Goal: Use online tool/utility: Utilize a website feature to perform a specific function

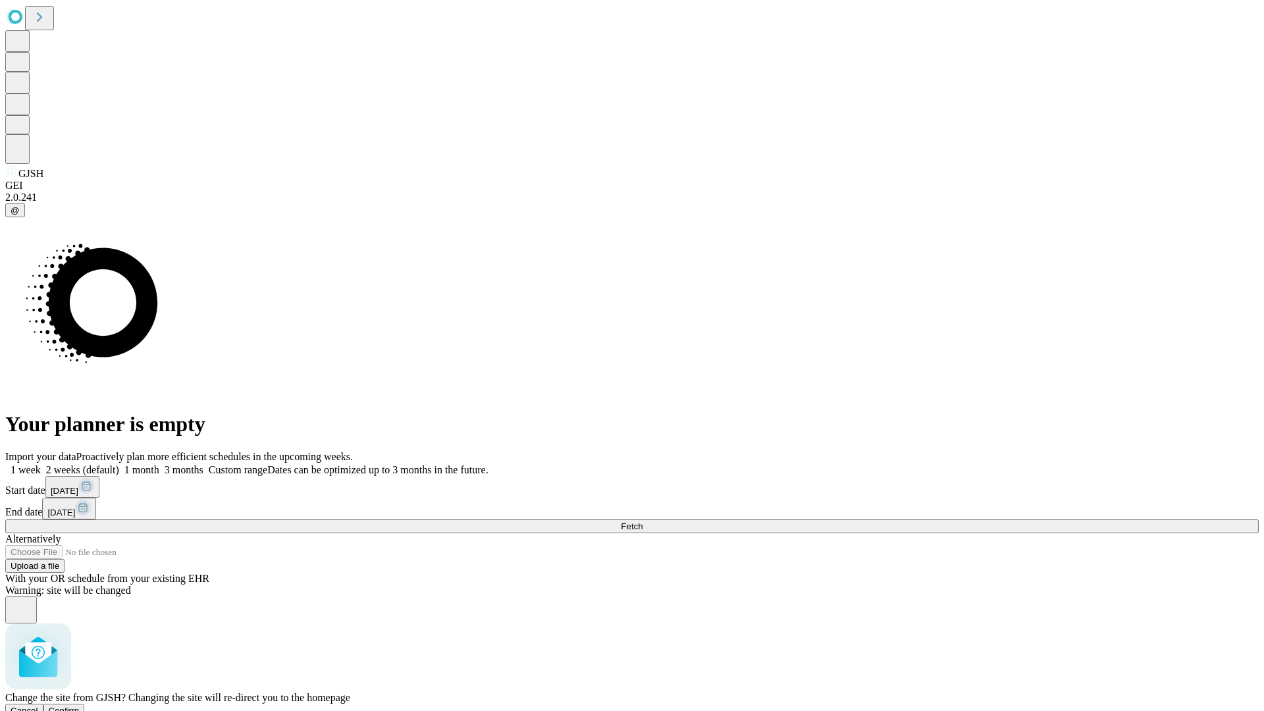
click at [80, 706] on span "Confirm" at bounding box center [64, 711] width 31 height 10
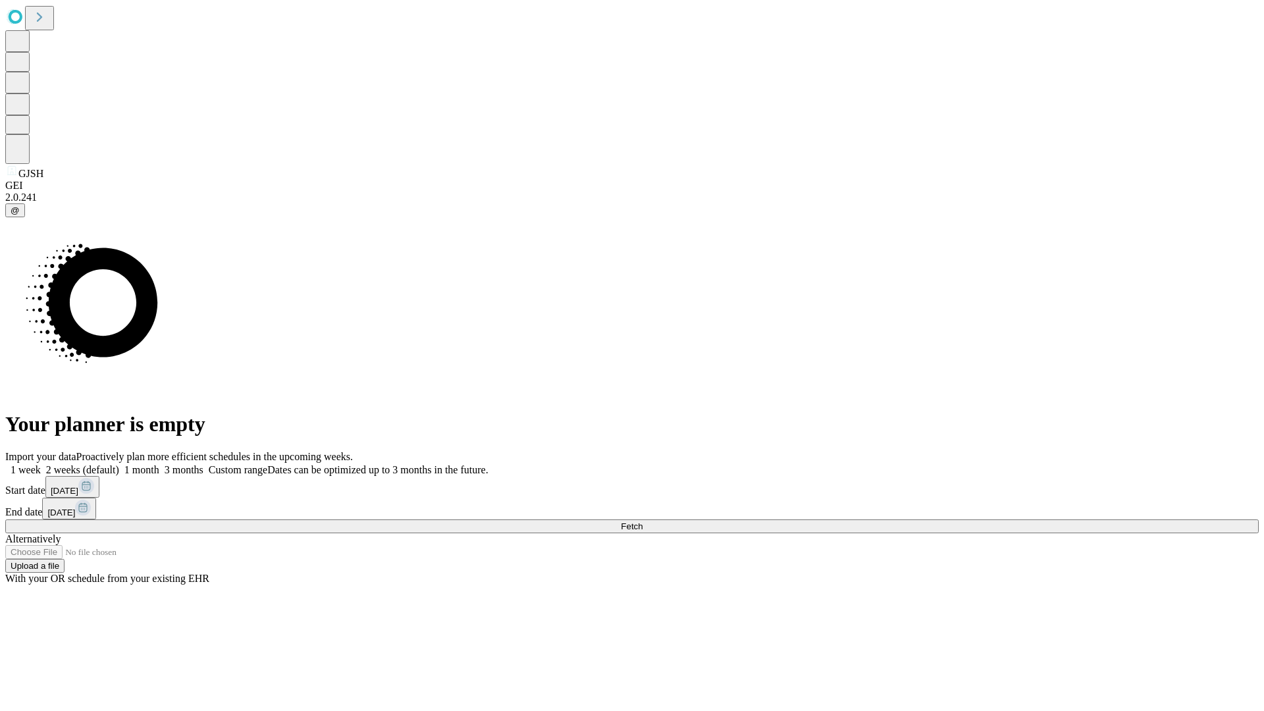
click at [119, 464] on label "2 weeks (default)" at bounding box center [80, 469] width 78 height 11
click at [643, 521] on span "Fetch" at bounding box center [632, 526] width 22 height 10
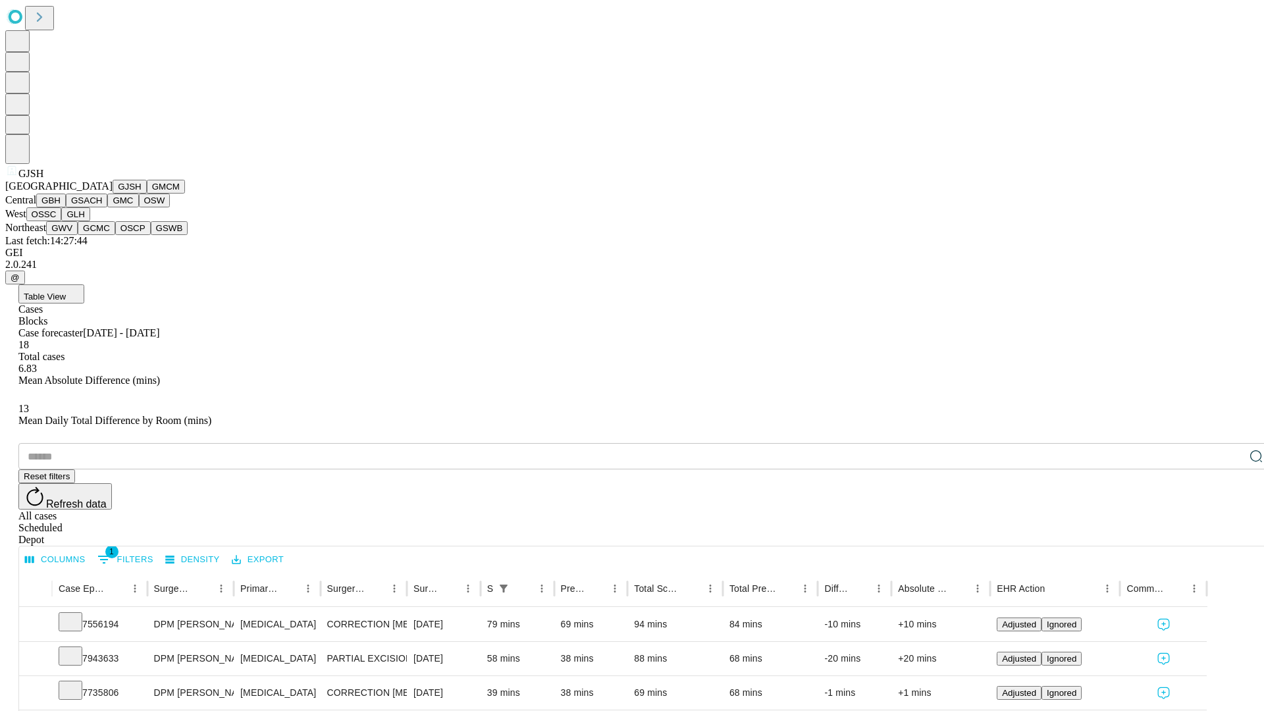
click at [147, 194] on button "GMCM" at bounding box center [166, 187] width 38 height 14
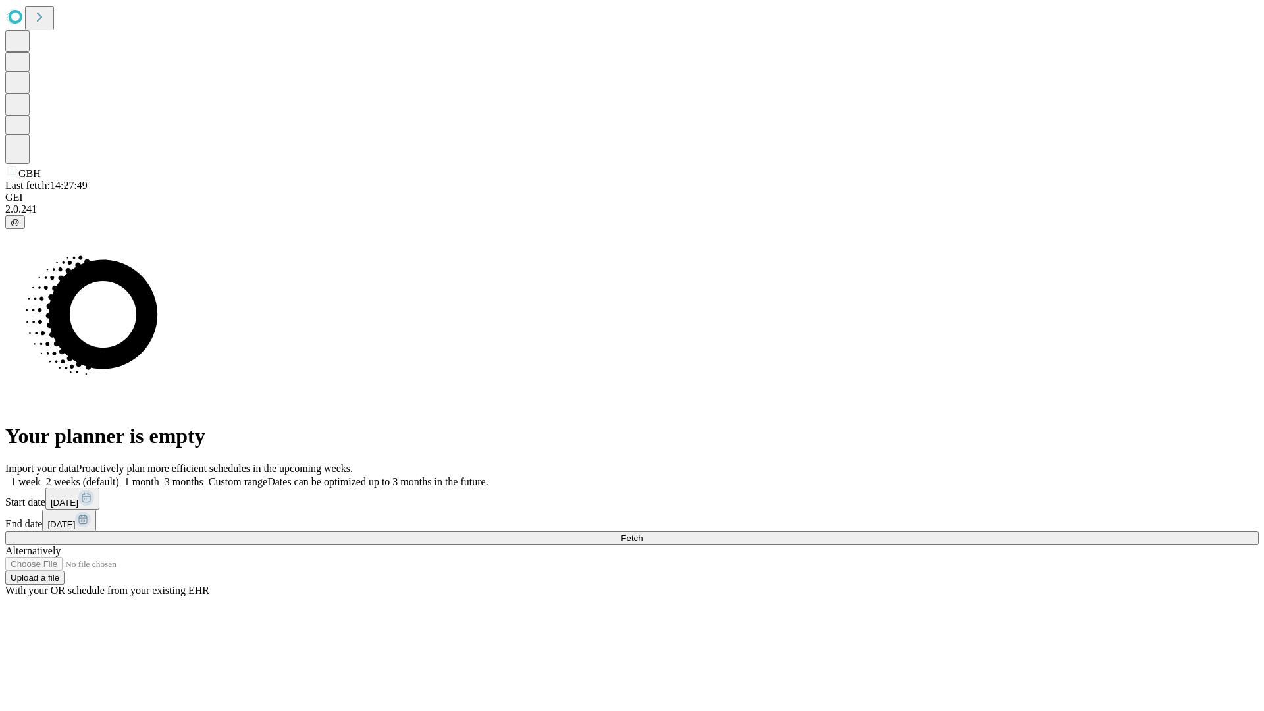
click at [119, 476] on label "2 weeks (default)" at bounding box center [80, 481] width 78 height 11
click at [643, 533] on span "Fetch" at bounding box center [632, 538] width 22 height 10
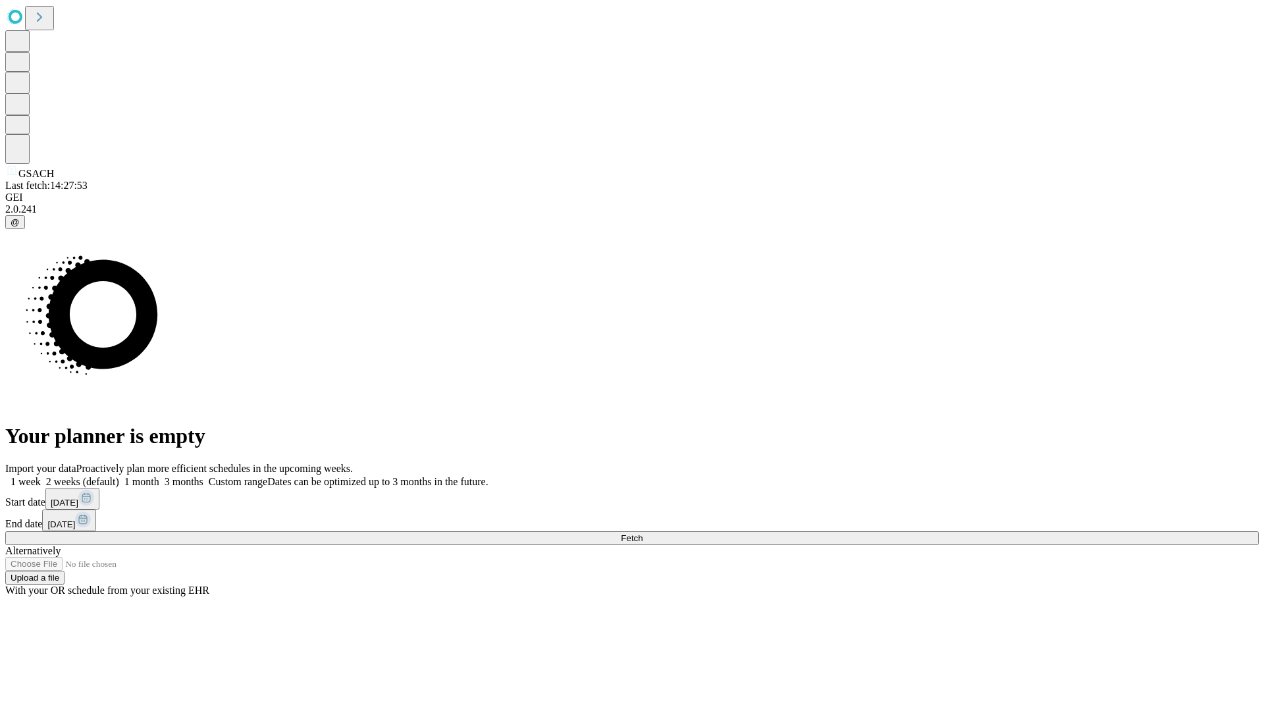
click at [643, 533] on span "Fetch" at bounding box center [632, 538] width 22 height 10
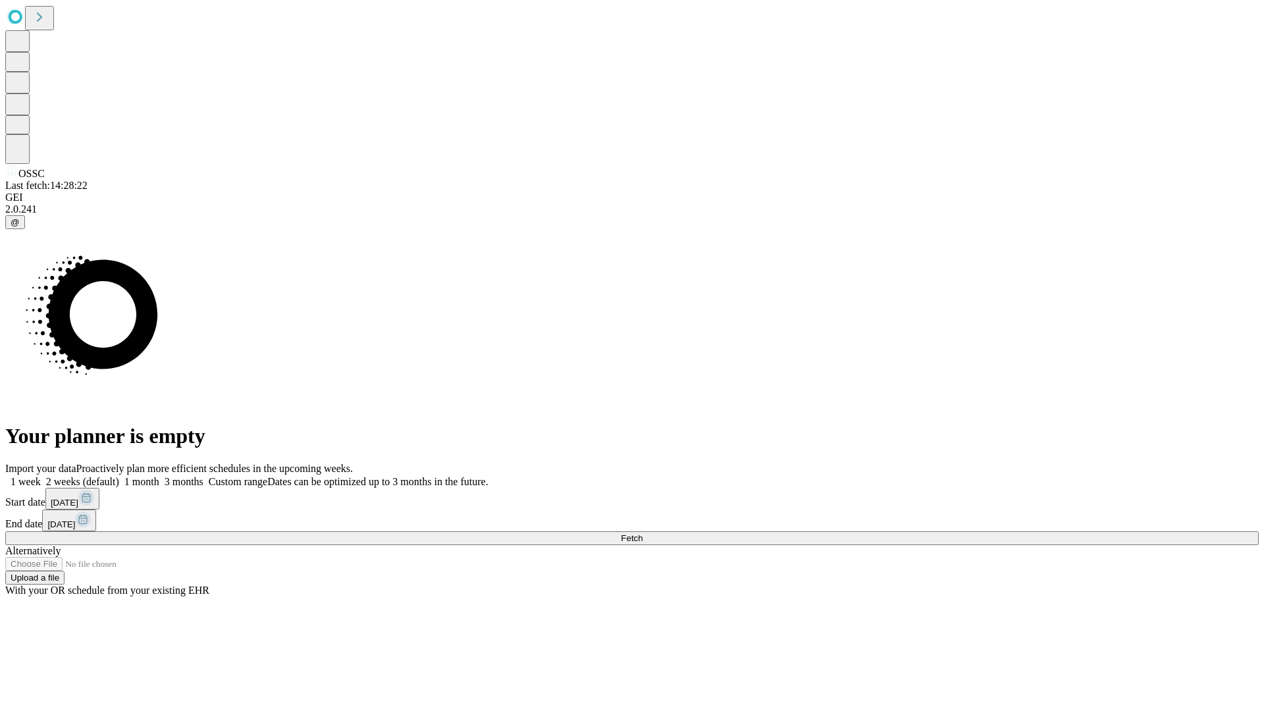
click at [119, 476] on label "2 weeks (default)" at bounding box center [80, 481] width 78 height 11
click at [643, 533] on span "Fetch" at bounding box center [632, 538] width 22 height 10
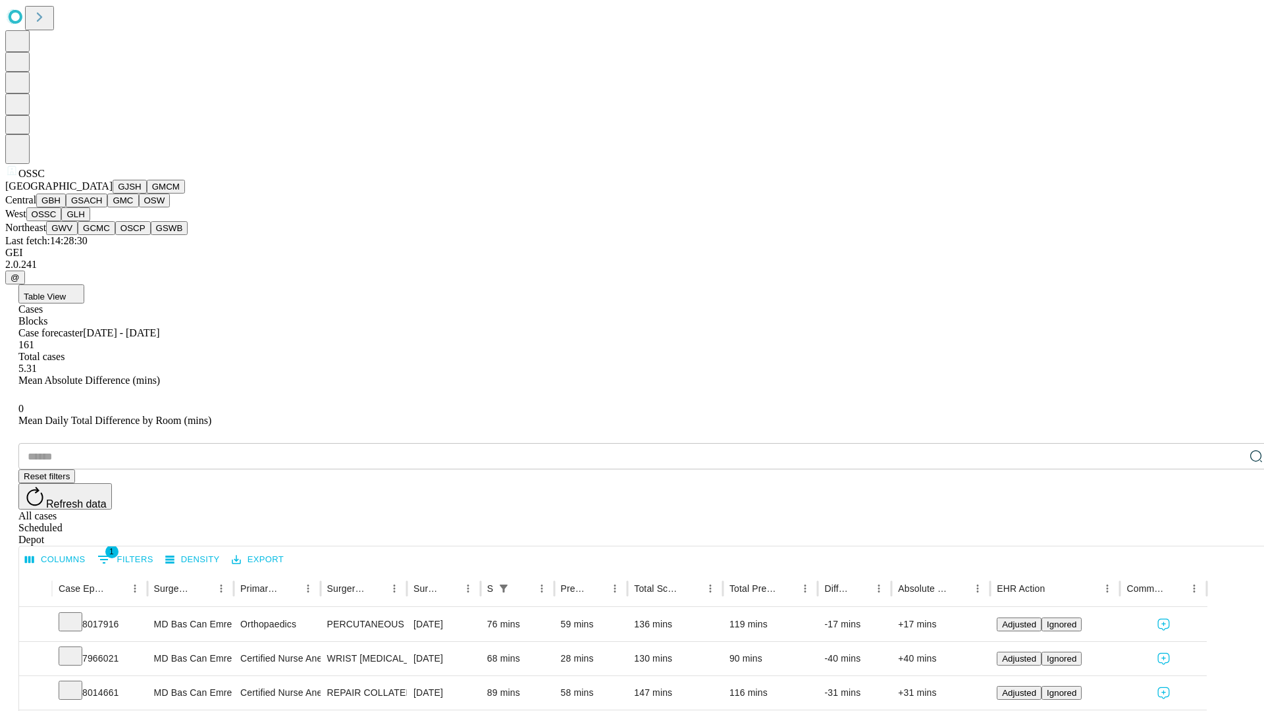
click at [90, 221] on button "GLH" at bounding box center [75, 214] width 28 height 14
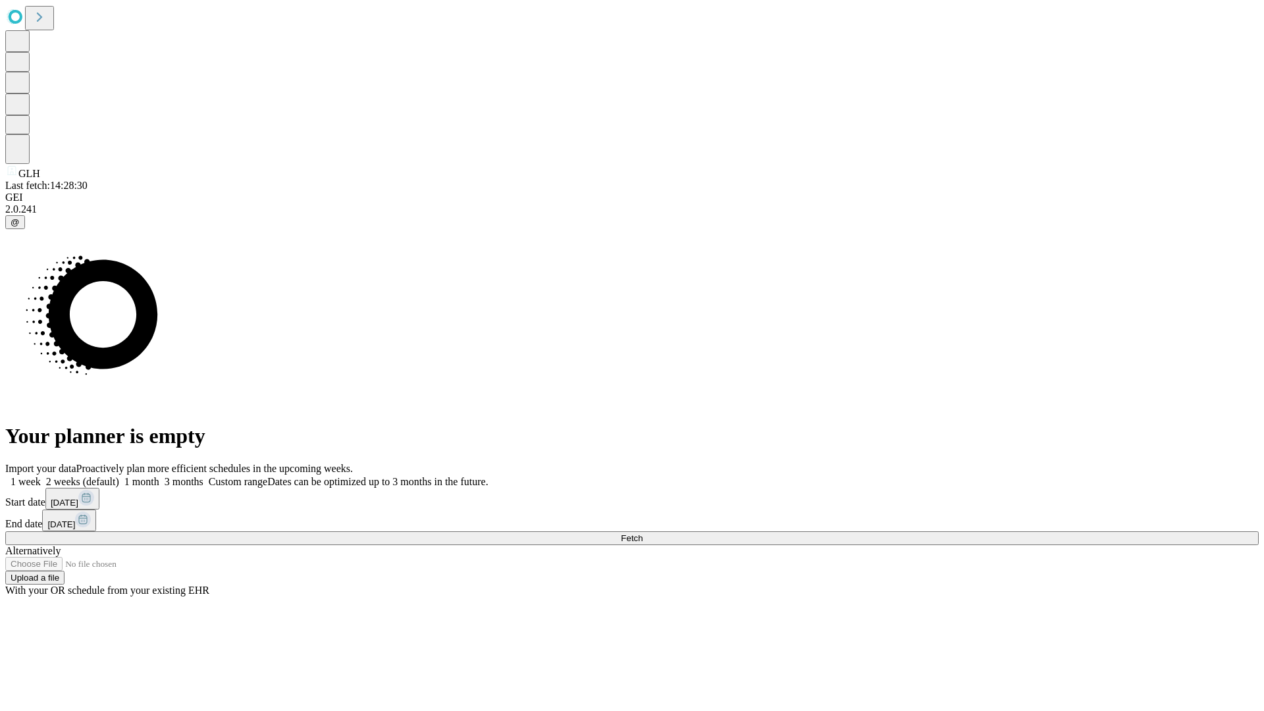
click at [119, 476] on label "2 weeks (default)" at bounding box center [80, 481] width 78 height 11
click at [643, 533] on span "Fetch" at bounding box center [632, 538] width 22 height 10
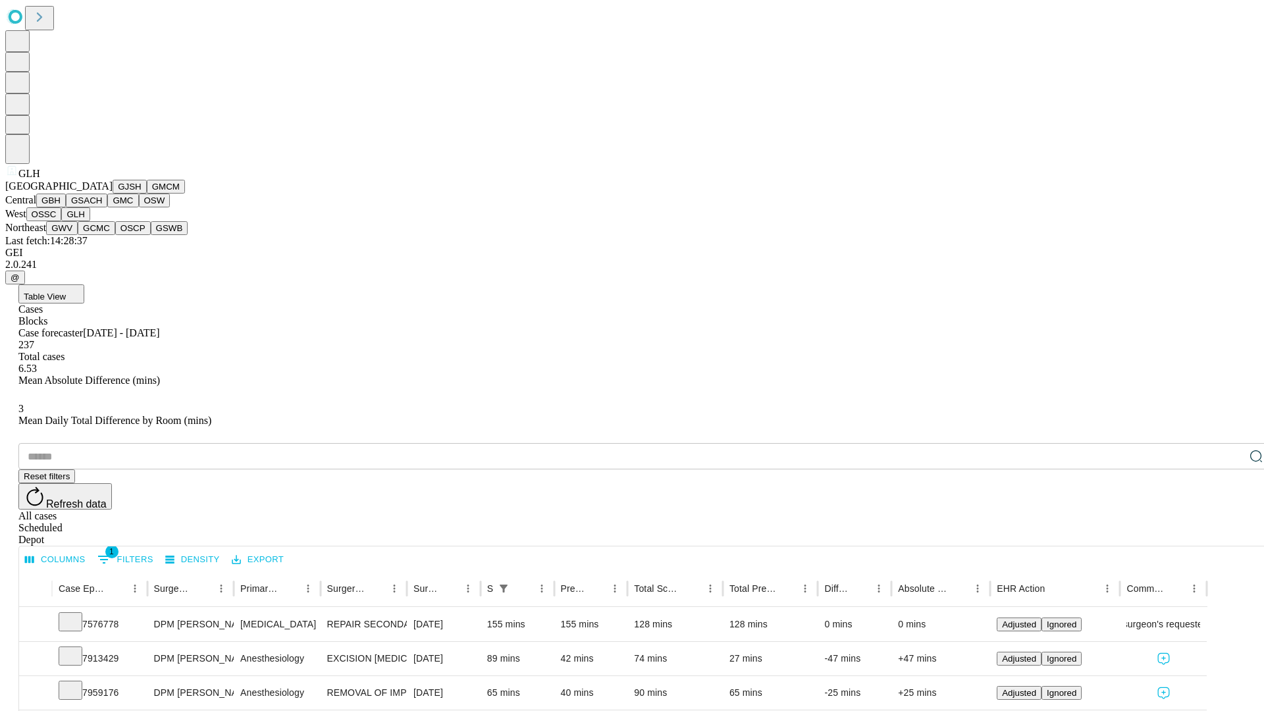
click at [78, 235] on button "GWV" at bounding box center [62, 228] width 32 height 14
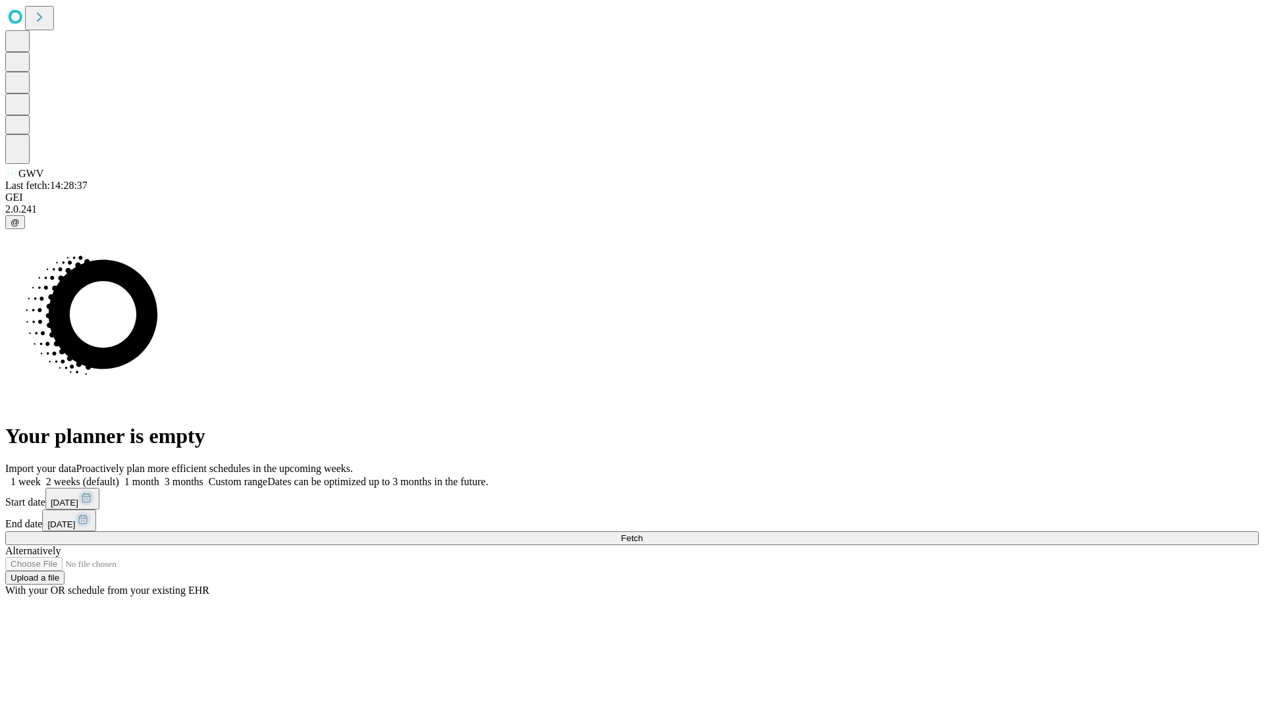
click at [643, 533] on span "Fetch" at bounding box center [632, 538] width 22 height 10
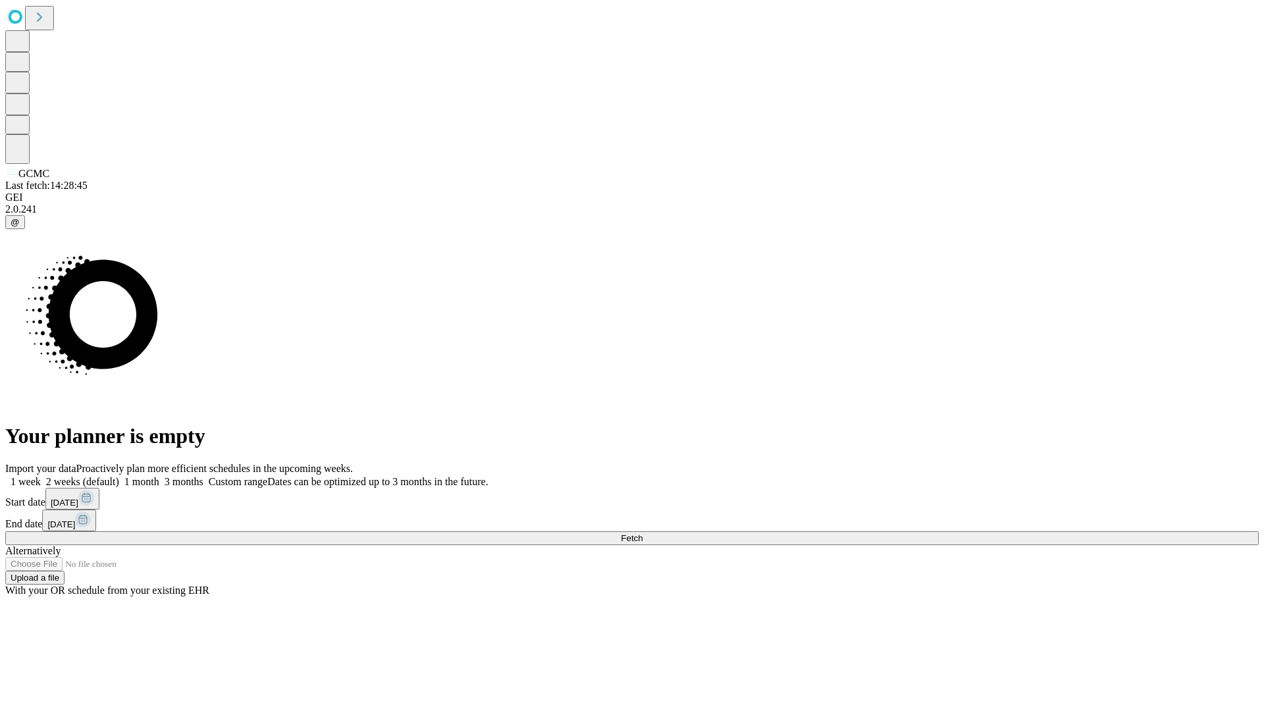
click at [119, 476] on label "2 weeks (default)" at bounding box center [80, 481] width 78 height 11
click at [643, 533] on span "Fetch" at bounding box center [632, 538] width 22 height 10
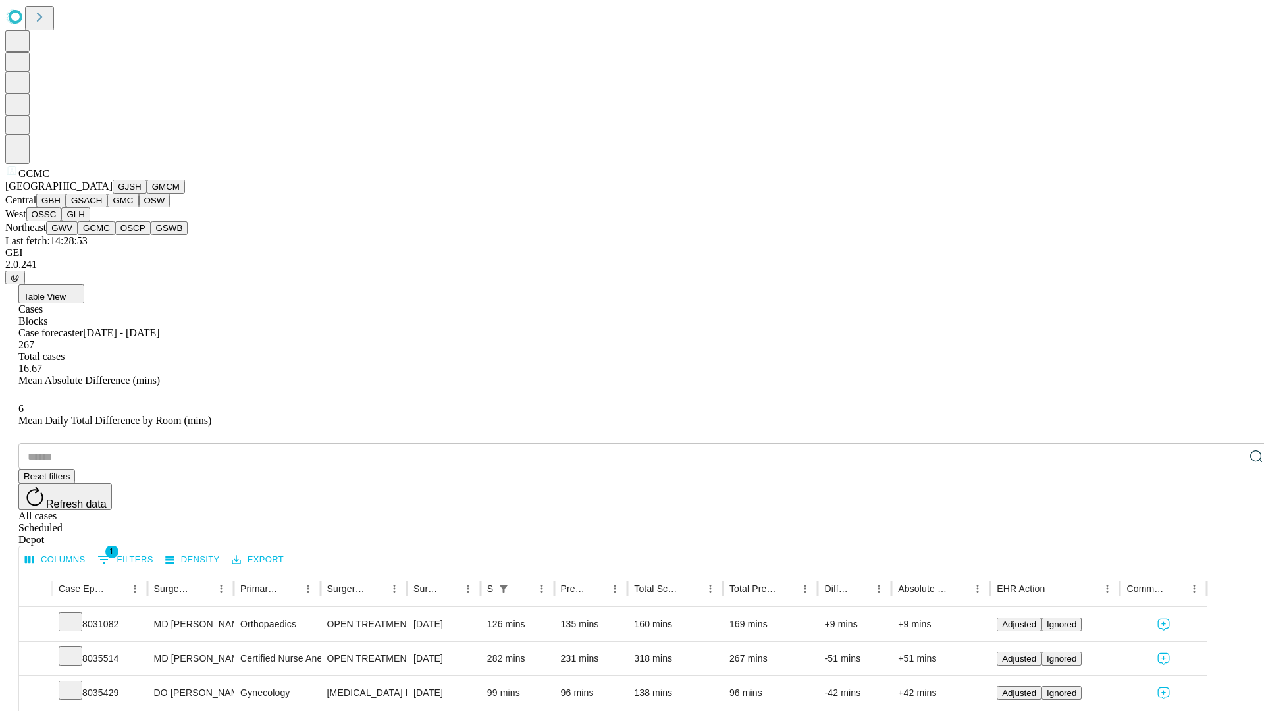
click at [115, 235] on button "OSCP" at bounding box center [133, 228] width 36 height 14
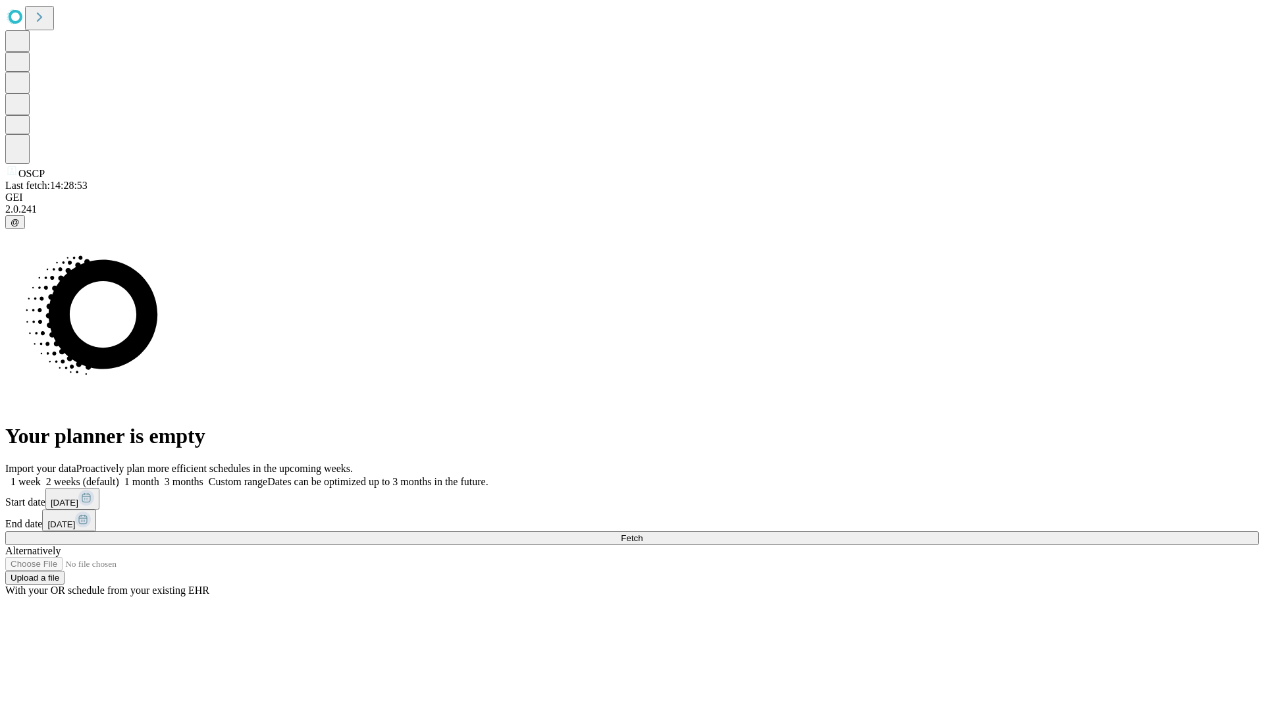
click at [119, 476] on label "2 weeks (default)" at bounding box center [80, 481] width 78 height 11
click at [643, 533] on span "Fetch" at bounding box center [632, 538] width 22 height 10
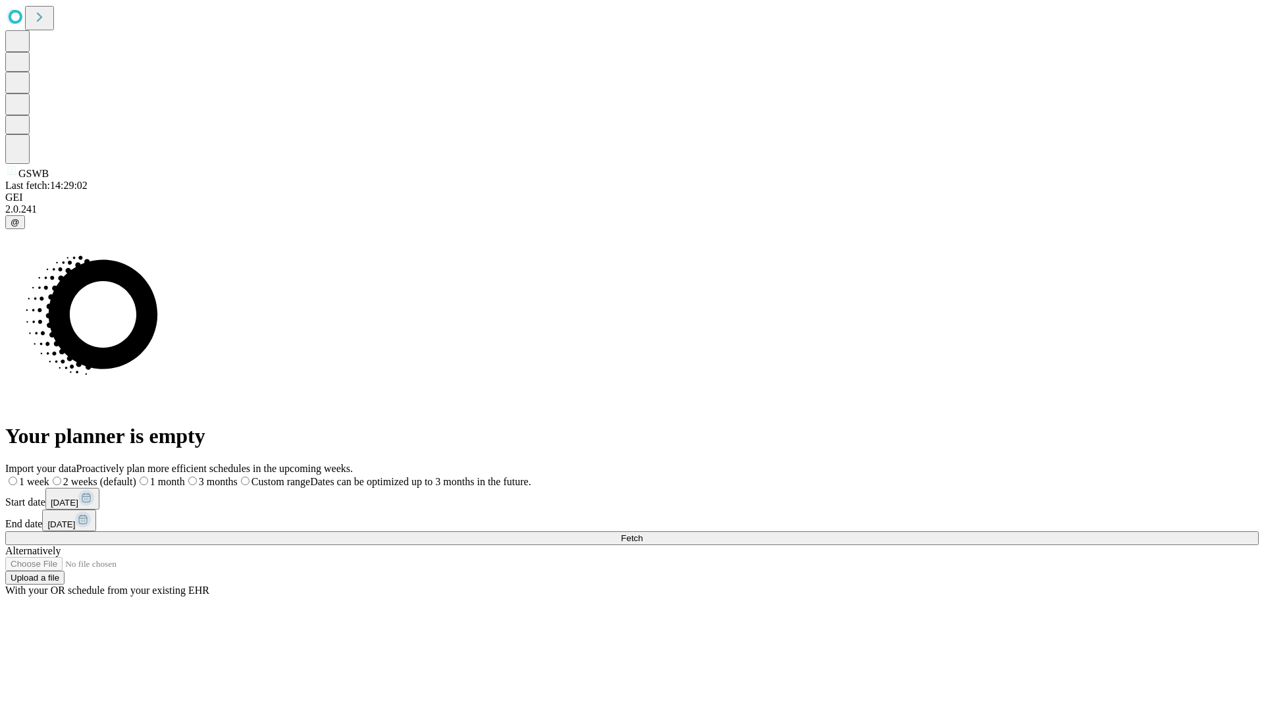
click at [136, 476] on label "2 weeks (default)" at bounding box center [92, 481] width 87 height 11
click at [643, 533] on span "Fetch" at bounding box center [632, 538] width 22 height 10
